Goal: Information Seeking & Learning: Find specific fact

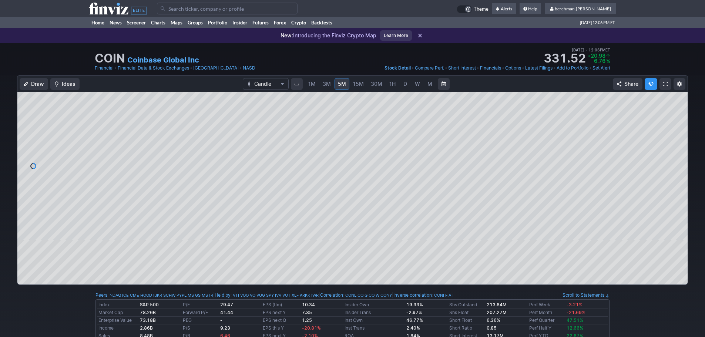
click at [220, 10] on input "Search" at bounding box center [227, 9] width 141 height 12
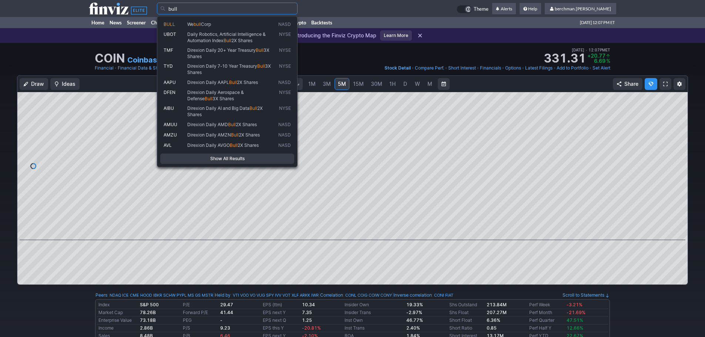
click at [220, 27] on span "We bull Corp" at bounding box center [231, 24] width 91 height 6
type input "BULL"
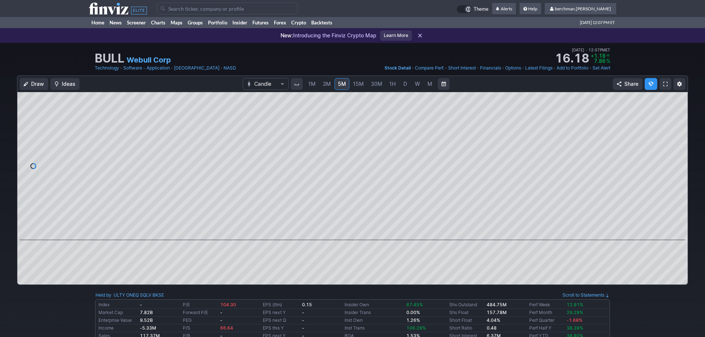
click at [403, 86] on span "D" at bounding box center [405, 83] width 5 height 7
